Goal: Go to known website: Access a specific website the user already knows

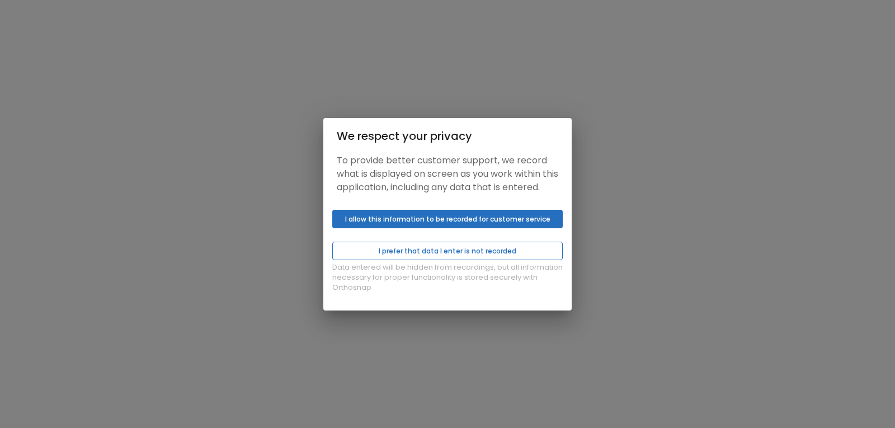
click at [418, 260] on button "I prefer that data I enter is not recorded" at bounding box center [447, 251] width 231 height 18
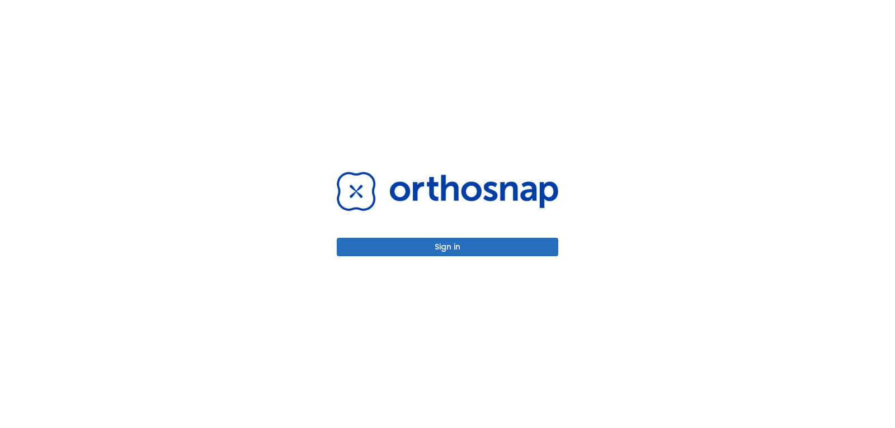
click at [439, 246] on button "Sign in" at bounding box center [448, 247] width 222 height 18
click at [430, 243] on button "Sign in" at bounding box center [448, 247] width 222 height 18
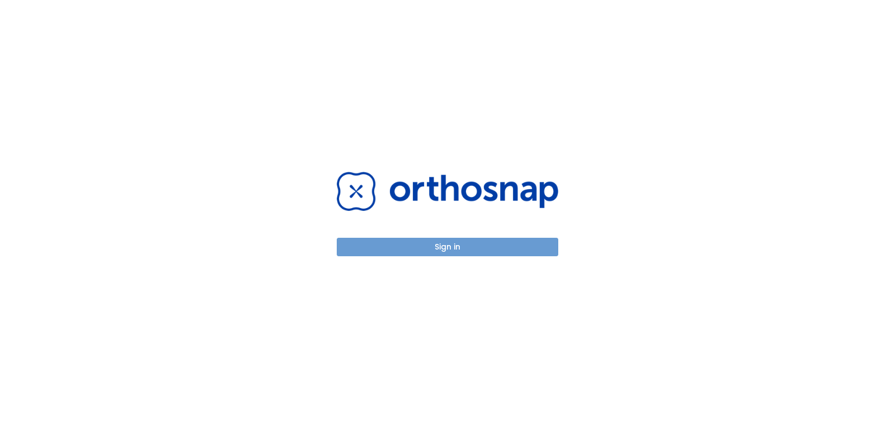
click at [451, 247] on button "Sign in" at bounding box center [448, 247] width 222 height 18
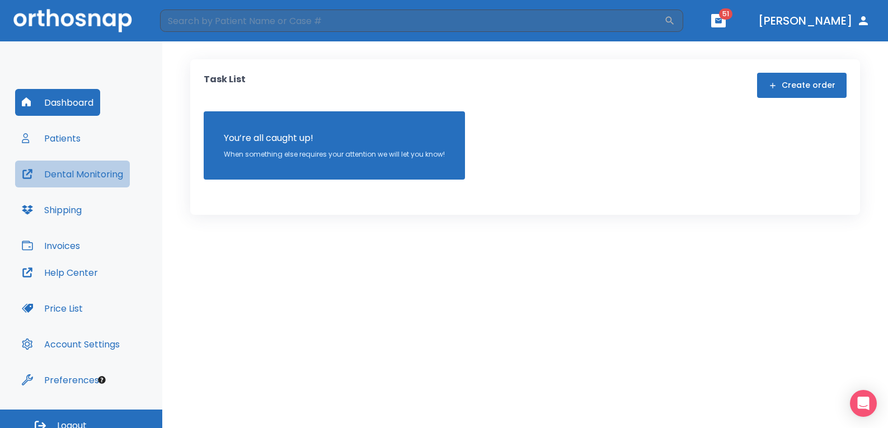
click at [95, 175] on button "Dental Monitoring" at bounding box center [72, 174] width 115 height 27
